Goal: Task Accomplishment & Management: Manage account settings

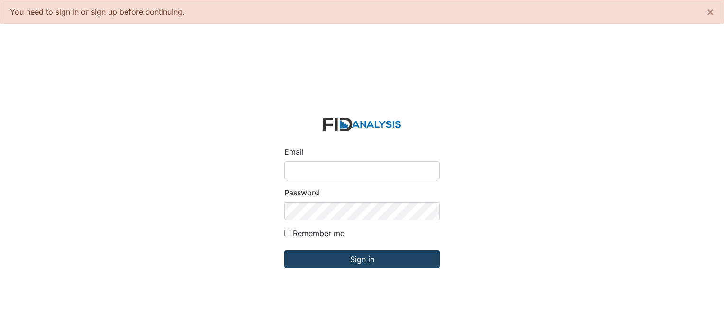
type input "[PERSON_NAME][EMAIL_ADDRESS][DOMAIN_NAME]"
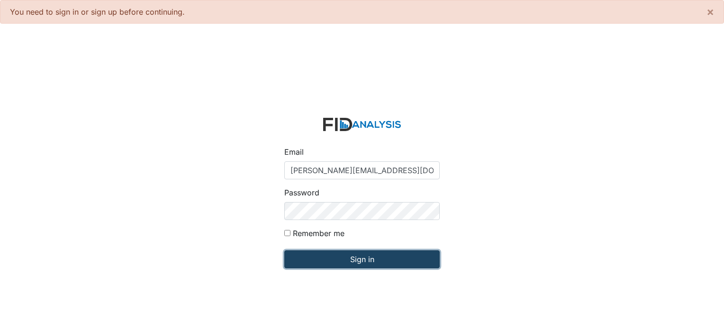
click at [403, 268] on input "Sign in" at bounding box center [361, 260] width 155 height 18
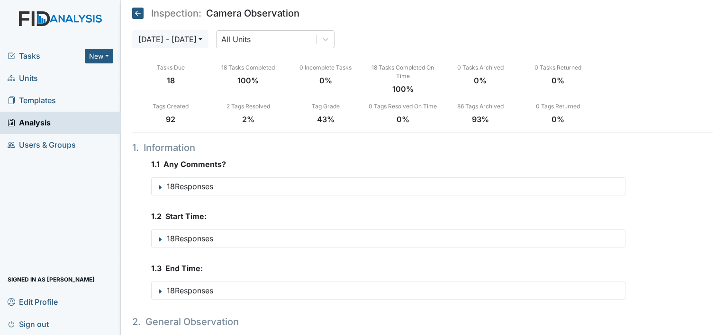
click at [39, 57] on span "Tasks" at bounding box center [46, 55] width 77 height 11
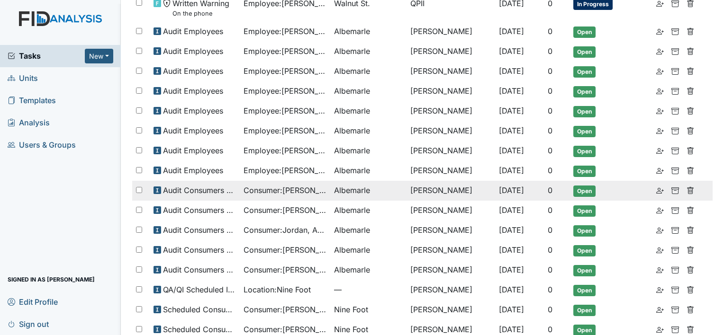
scroll to position [404, 0]
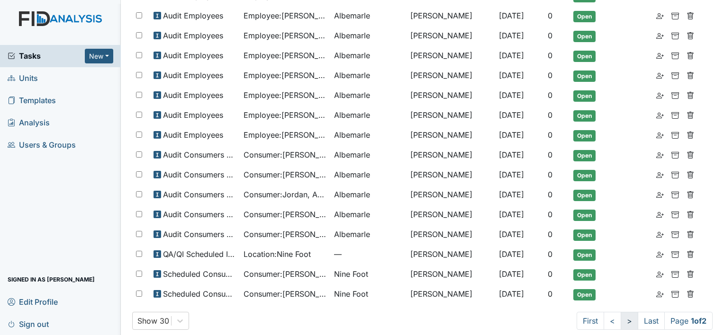
click at [622, 312] on link ">" at bounding box center [630, 321] width 18 height 18
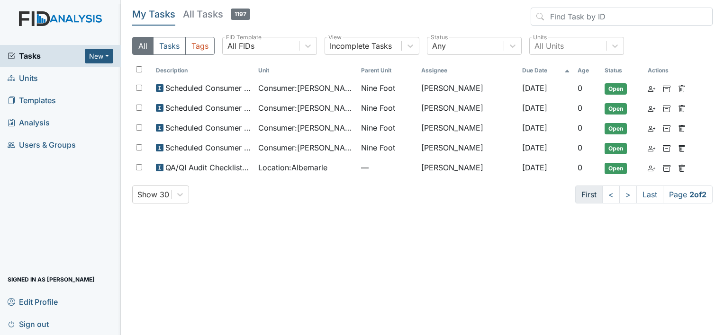
click at [593, 197] on link "First" at bounding box center [588, 195] width 27 height 18
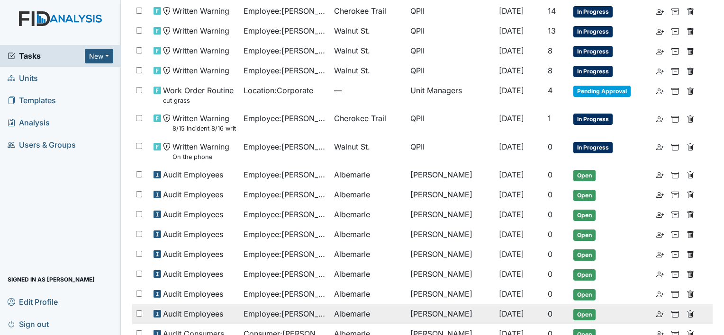
scroll to position [214, 0]
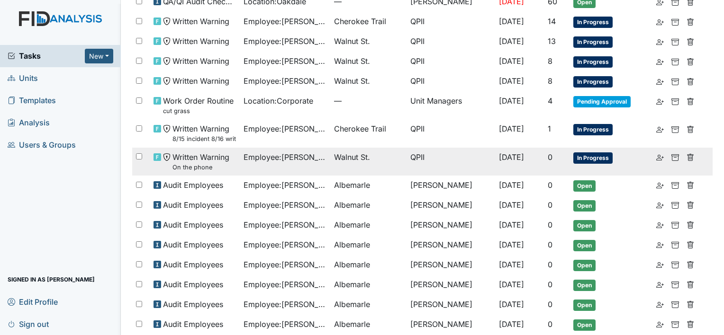
click at [284, 154] on span "Employee : Atkinson, Brittny" at bounding box center [284, 157] width 83 height 11
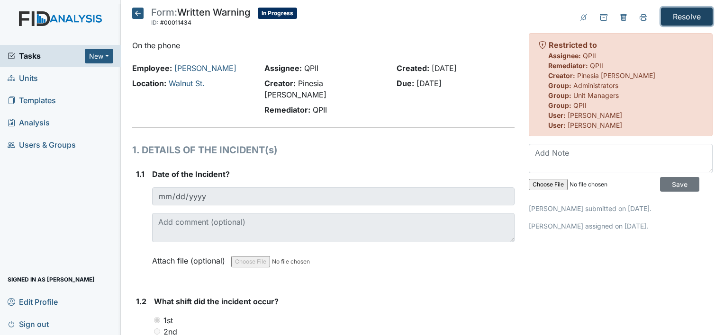
click at [668, 16] on input "Resolve" at bounding box center [687, 17] width 52 height 18
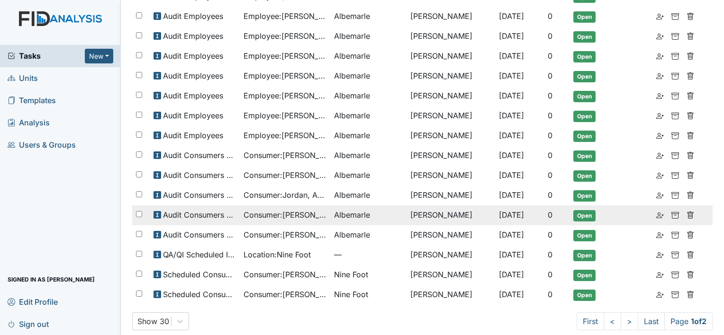
scroll to position [332, 0]
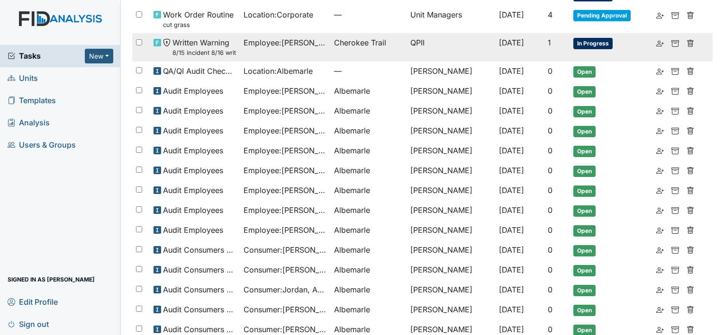
click at [209, 42] on span "Written Warning 8/15 incident 8/16 write" at bounding box center [204, 47] width 64 height 20
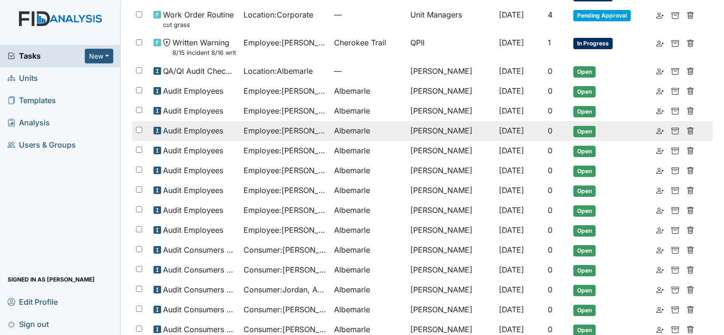
scroll to position [284, 0]
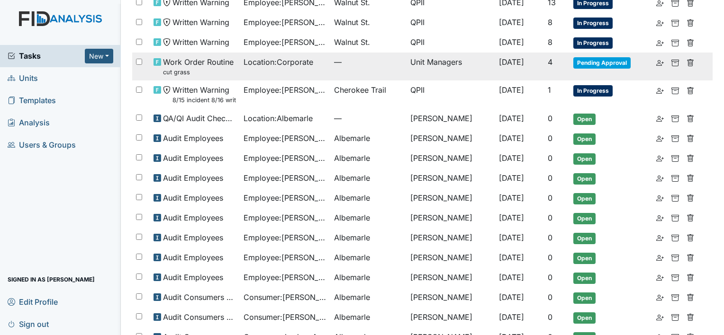
click at [216, 59] on span "Work Order Routine cut grass" at bounding box center [198, 66] width 71 height 20
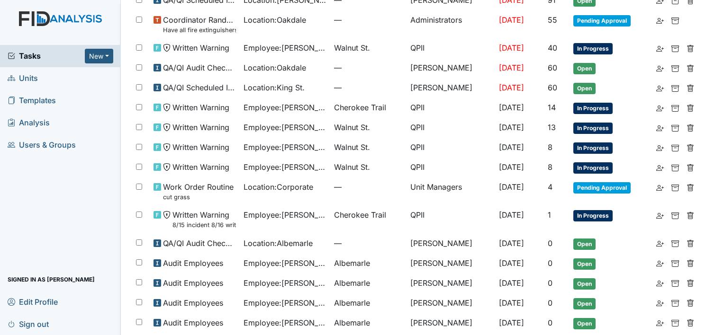
scroll to position [142, 0]
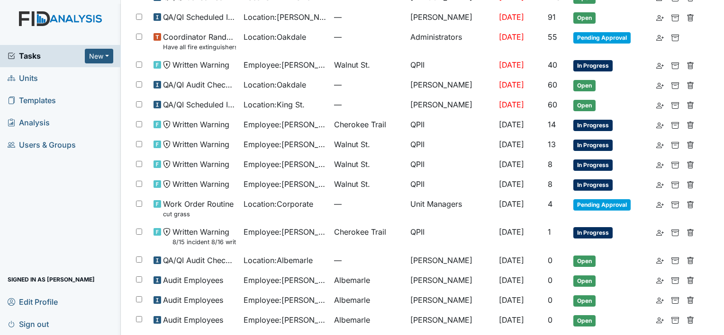
click at [28, 80] on span "Units" at bounding box center [23, 78] width 30 height 15
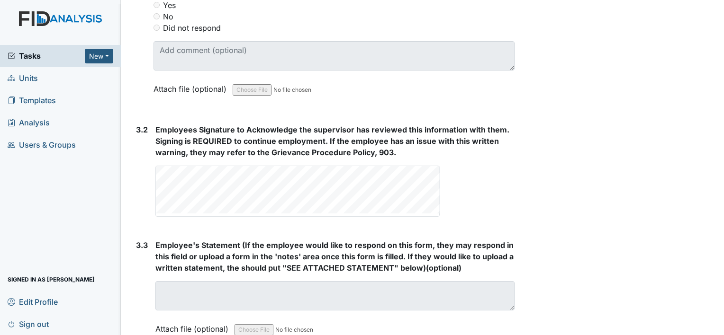
scroll to position [1586, 0]
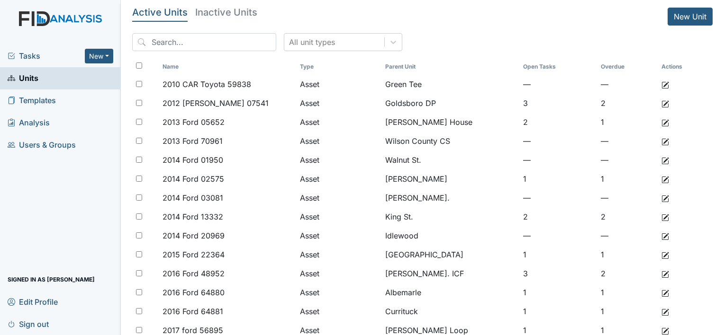
click at [29, 78] on span "Units" at bounding box center [23, 78] width 31 height 15
click at [31, 55] on span "Tasks" at bounding box center [46, 55] width 77 height 11
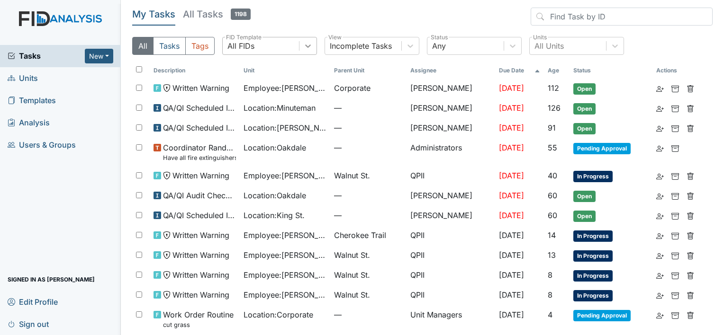
click at [310, 46] on icon at bounding box center [307, 45] width 9 height 9
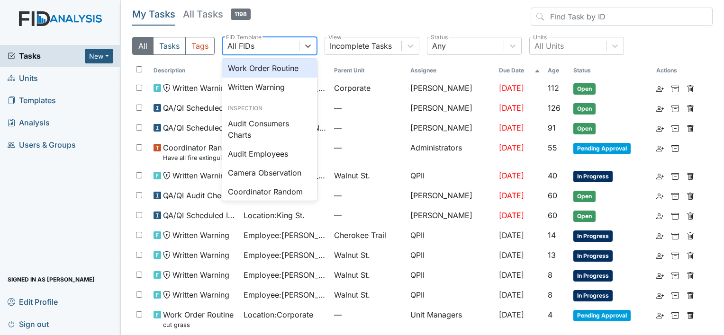
scroll to position [711, 0]
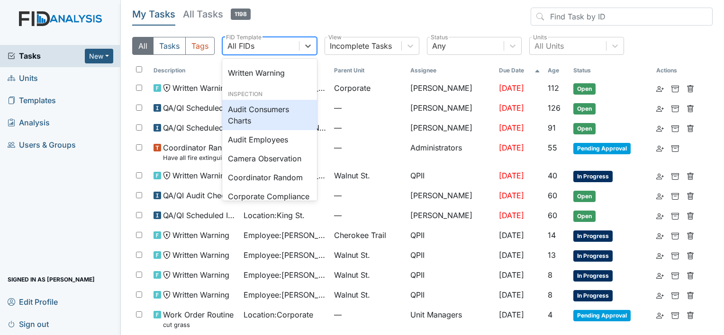
click at [260, 130] on div "Audit Consumers Charts" at bounding box center [269, 115] width 95 height 30
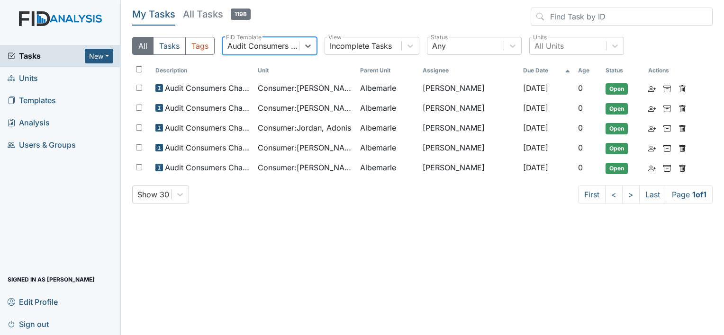
click at [202, 15] on h5 "All Tasks 1198" at bounding box center [217, 14] width 68 height 13
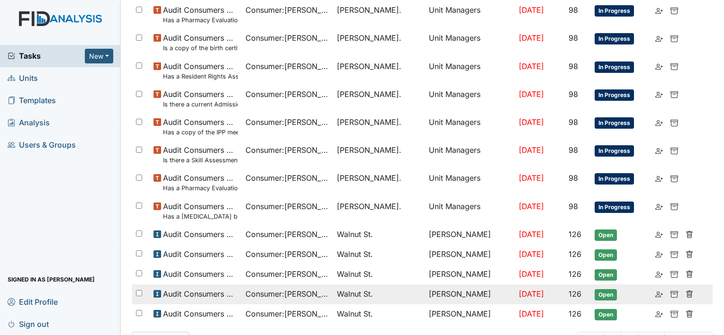
scroll to position [446, 0]
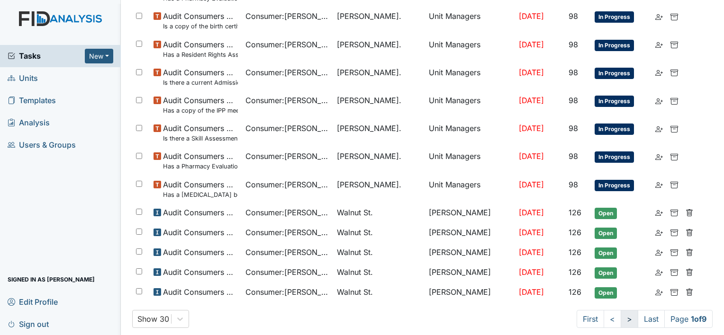
click at [623, 310] on link ">" at bounding box center [630, 319] width 18 height 18
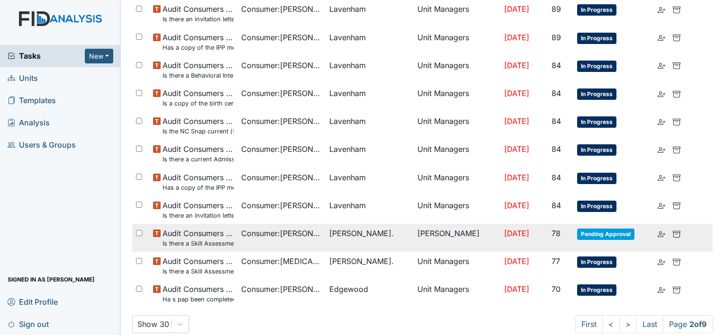
scroll to position [617, 0]
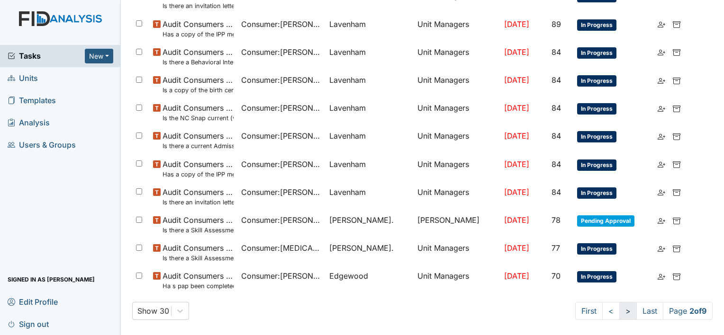
click at [619, 314] on link ">" at bounding box center [628, 311] width 18 height 18
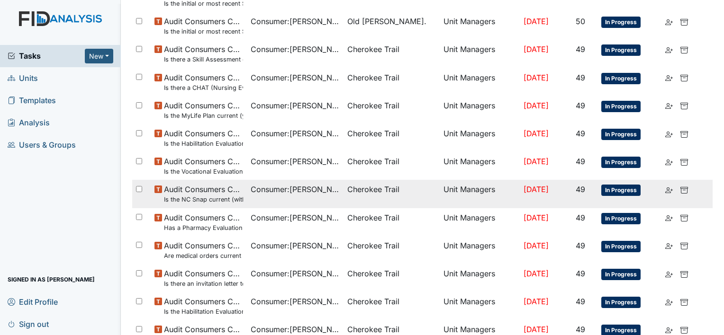
scroll to position [57, 0]
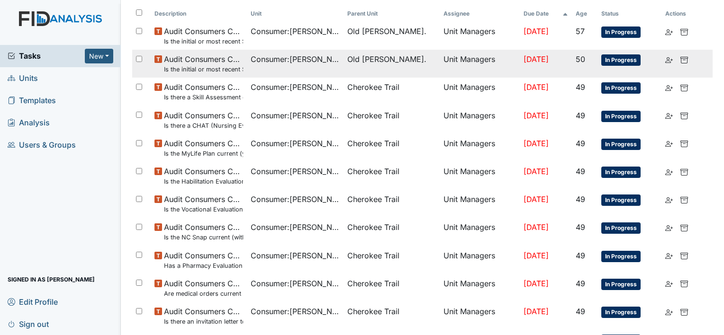
click at [213, 67] on small "Is the initial or most recent Social Evaluation in the chart?" at bounding box center [203, 69] width 79 height 9
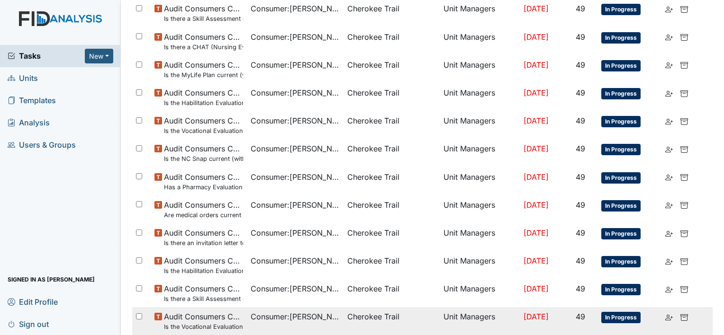
scroll to position [189, 0]
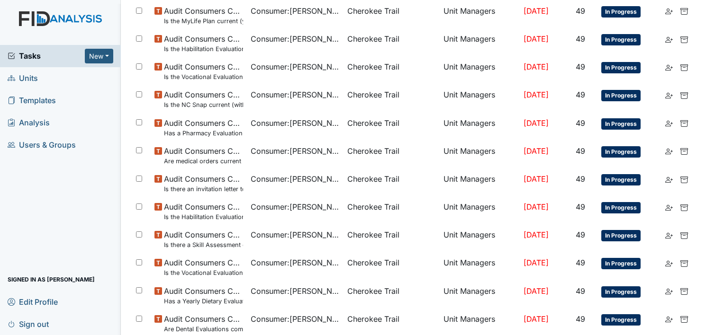
click at [28, 77] on span "Units" at bounding box center [23, 78] width 30 height 15
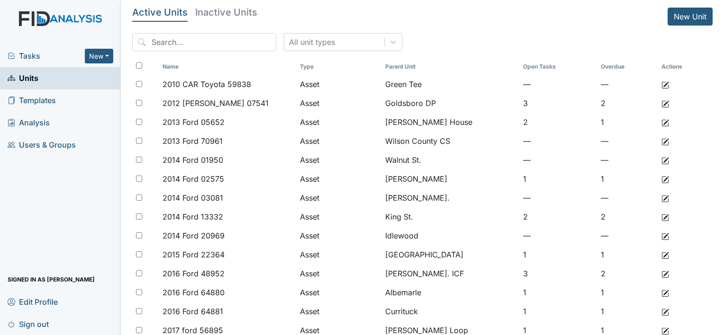
click at [39, 52] on span "Tasks" at bounding box center [46, 55] width 77 height 11
click at [39, 53] on span "Tasks" at bounding box center [46, 55] width 77 height 11
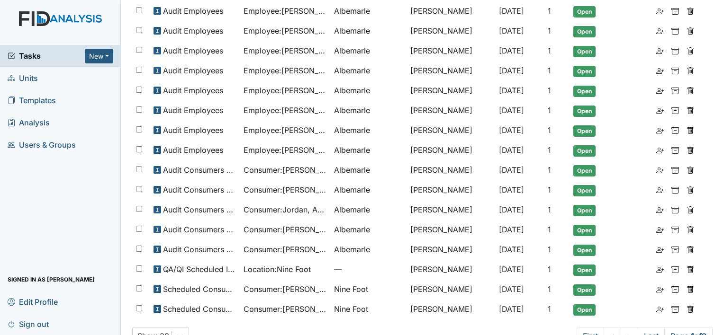
scroll to position [395, 0]
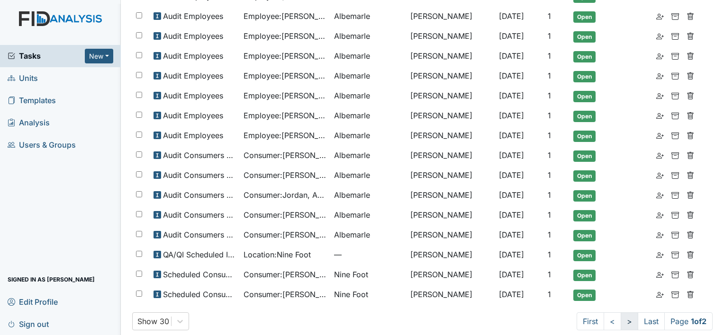
click at [621, 315] on link ">" at bounding box center [630, 322] width 18 height 18
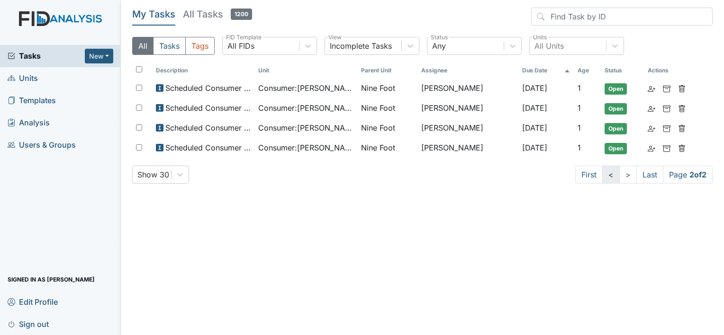
click at [608, 174] on link "<" at bounding box center [611, 175] width 18 height 18
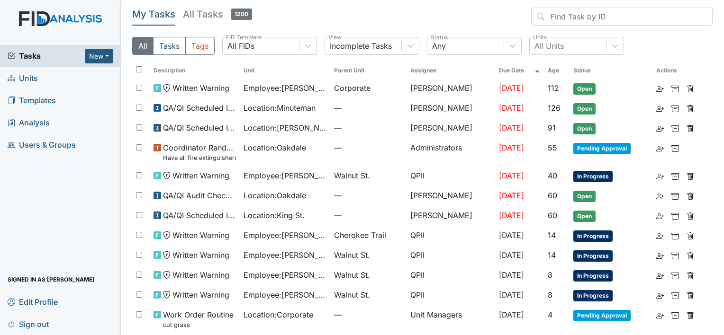
click at [583, 173] on span "In Progress" at bounding box center [592, 176] width 39 height 11
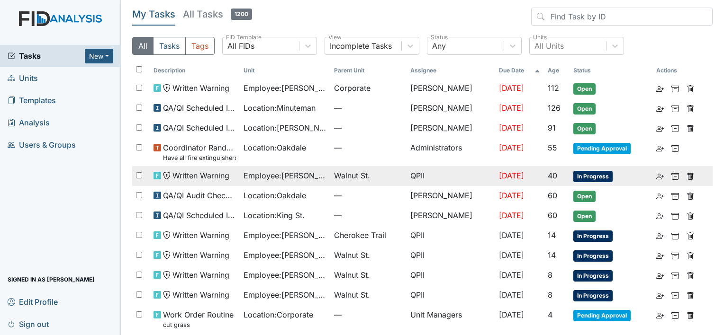
click at [271, 175] on span "Employee : [PERSON_NAME]" at bounding box center [284, 175] width 83 height 11
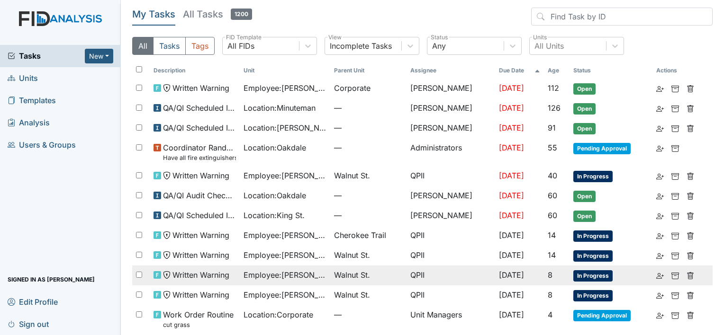
click at [301, 274] on span "Employee : [PERSON_NAME][GEOGRAPHIC_DATA]" at bounding box center [284, 275] width 83 height 11
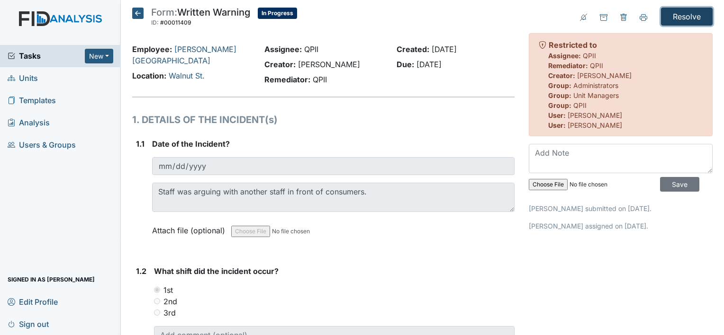
click at [689, 21] on input "Resolve" at bounding box center [687, 17] width 52 height 18
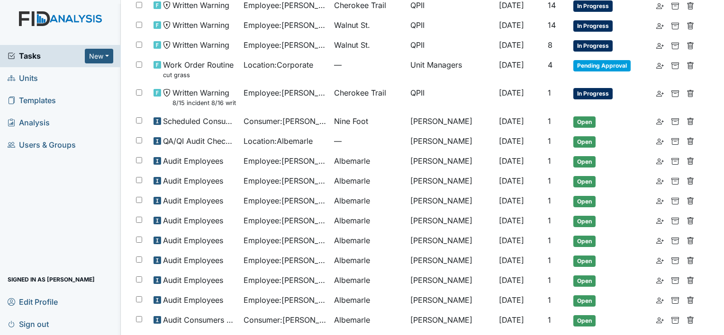
scroll to position [237, 0]
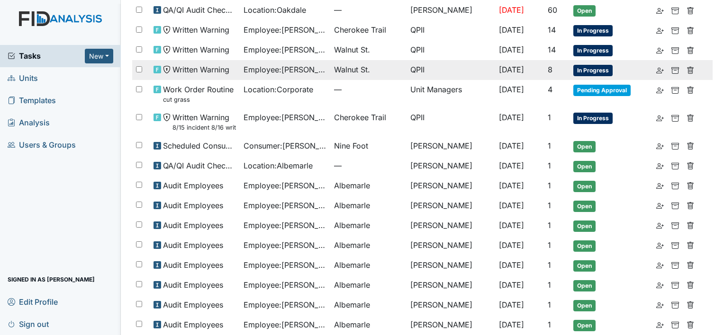
click at [303, 69] on span "Employee : [PERSON_NAME]" at bounding box center [284, 69] width 83 height 11
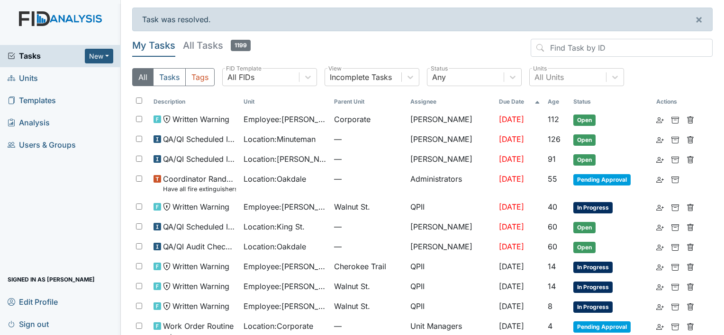
click at [28, 77] on span "Units" at bounding box center [23, 78] width 30 height 15
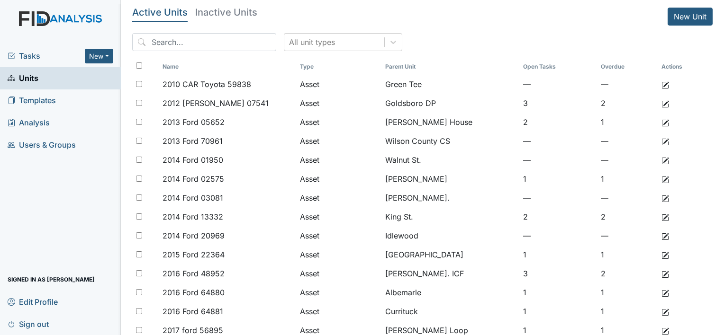
click at [30, 74] on span "Units" at bounding box center [23, 78] width 31 height 15
click at [34, 80] on span "Units" at bounding box center [23, 78] width 31 height 15
